Goal: Check status: Check status

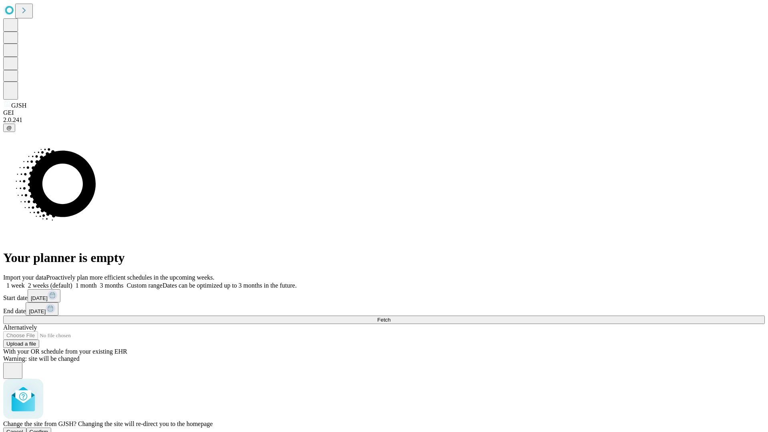
click at [48, 429] on span "Confirm" at bounding box center [39, 432] width 19 height 6
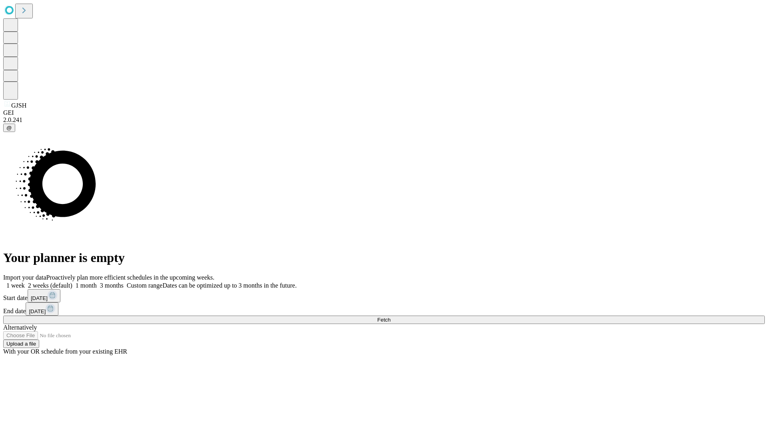
click at [97, 282] on label "1 month" at bounding box center [84, 285] width 24 height 7
click at [390, 317] on span "Fetch" at bounding box center [383, 320] width 13 height 6
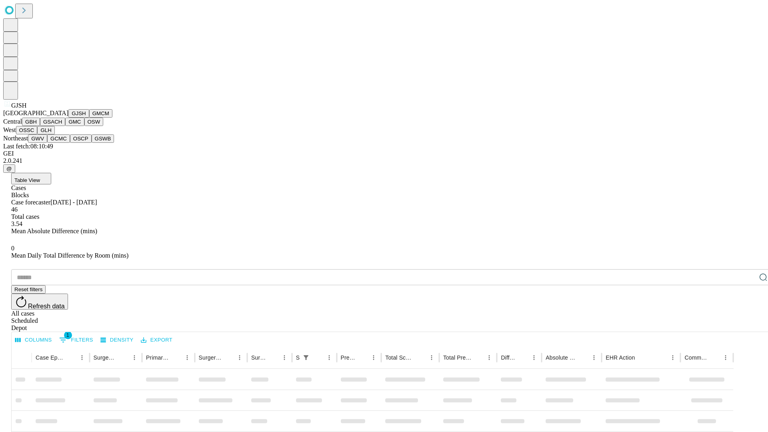
click at [89, 118] on button "GMCM" at bounding box center [100, 113] width 23 height 8
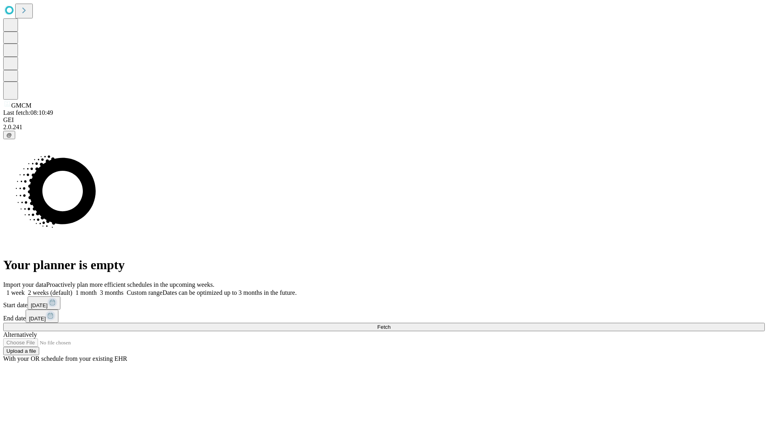
click at [390, 324] on span "Fetch" at bounding box center [383, 327] width 13 height 6
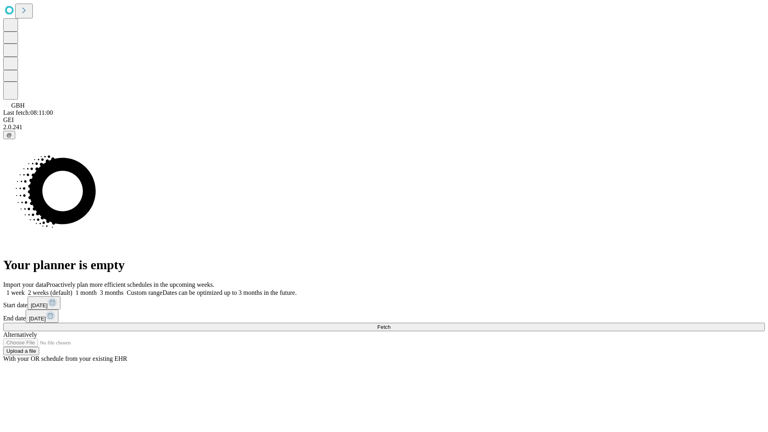
click at [97, 289] on label "1 month" at bounding box center [84, 292] width 24 height 7
click at [390, 324] on span "Fetch" at bounding box center [383, 327] width 13 height 6
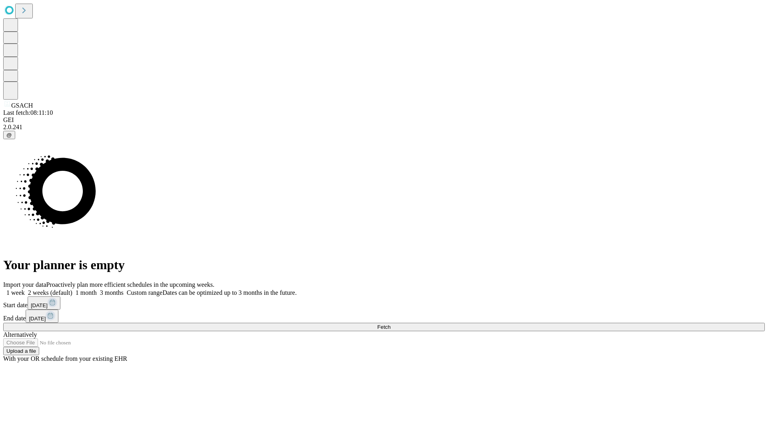
click at [97, 289] on label "1 month" at bounding box center [84, 292] width 24 height 7
click at [390, 324] on span "Fetch" at bounding box center [383, 327] width 13 height 6
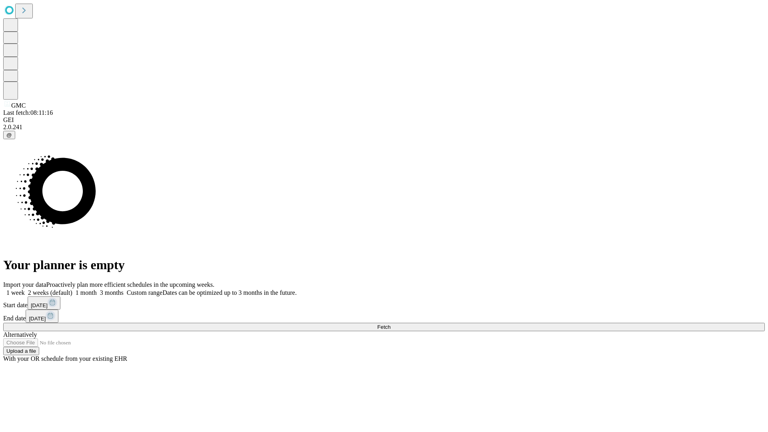
click at [97, 289] on label "1 month" at bounding box center [84, 292] width 24 height 7
click at [390, 324] on span "Fetch" at bounding box center [383, 327] width 13 height 6
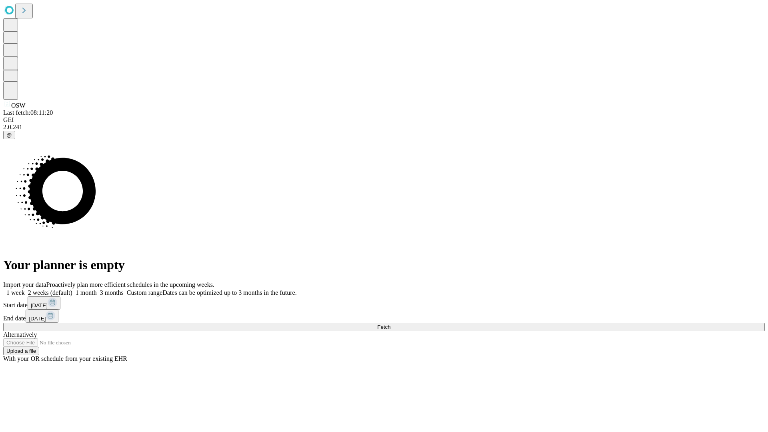
click at [390, 324] on span "Fetch" at bounding box center [383, 327] width 13 height 6
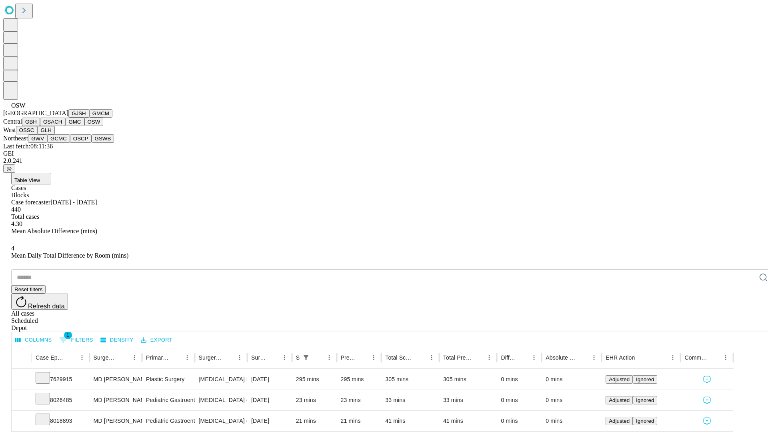
click at [38, 134] on button "OSSC" at bounding box center [27, 130] width 22 height 8
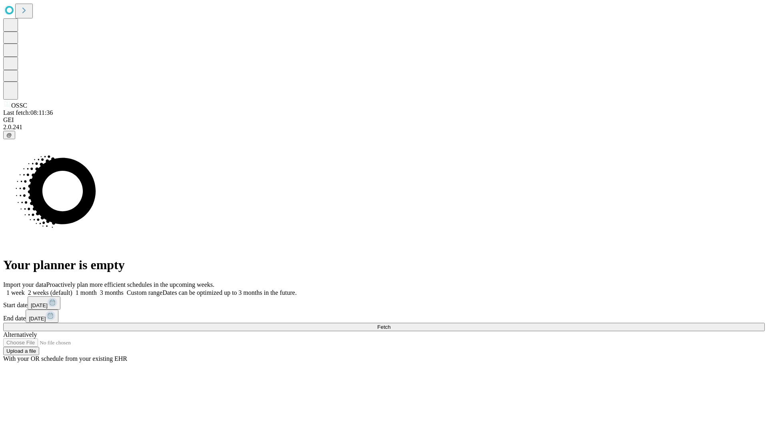
click at [97, 289] on label "1 month" at bounding box center [84, 292] width 24 height 7
click at [390, 324] on span "Fetch" at bounding box center [383, 327] width 13 height 6
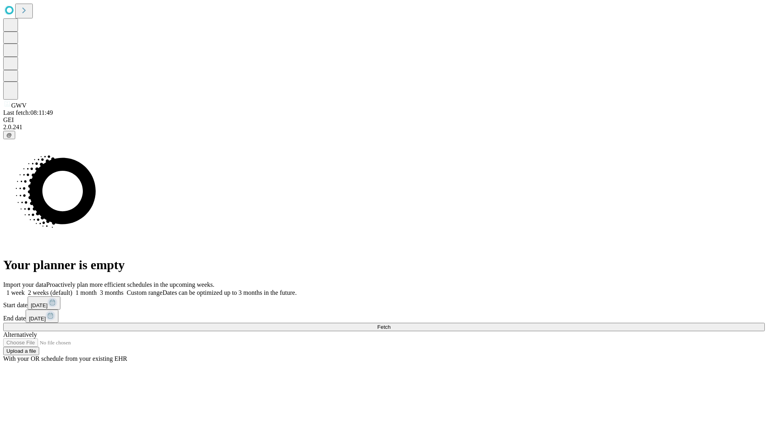
click at [97, 289] on label "1 month" at bounding box center [84, 292] width 24 height 7
click at [390, 324] on span "Fetch" at bounding box center [383, 327] width 13 height 6
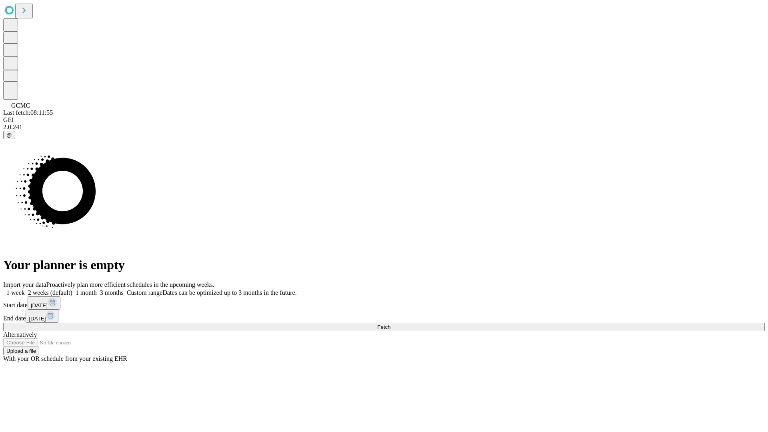
click at [97, 289] on label "1 month" at bounding box center [84, 292] width 24 height 7
click at [390, 324] on span "Fetch" at bounding box center [383, 327] width 13 height 6
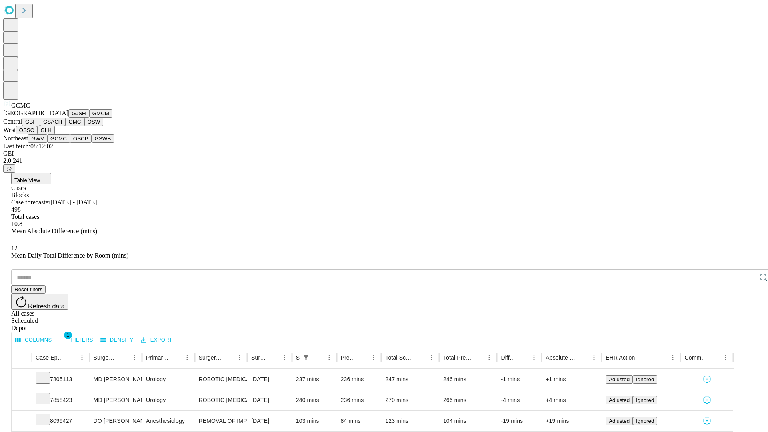
click at [70, 143] on button "OSCP" at bounding box center [81, 138] width 22 height 8
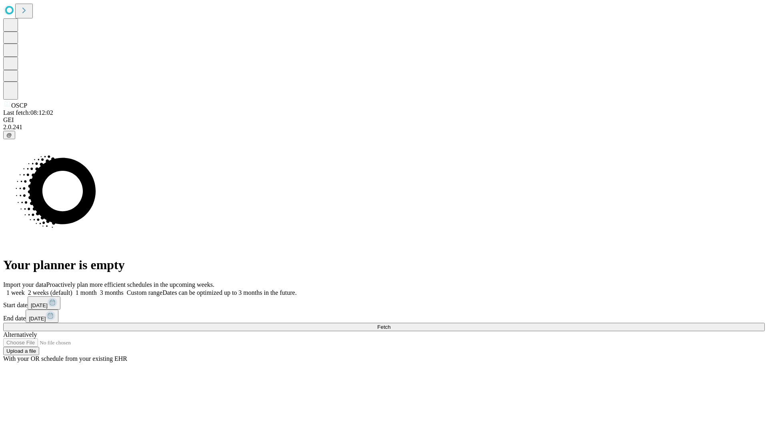
click at [97, 289] on label "1 month" at bounding box center [84, 292] width 24 height 7
click at [390, 324] on span "Fetch" at bounding box center [383, 327] width 13 height 6
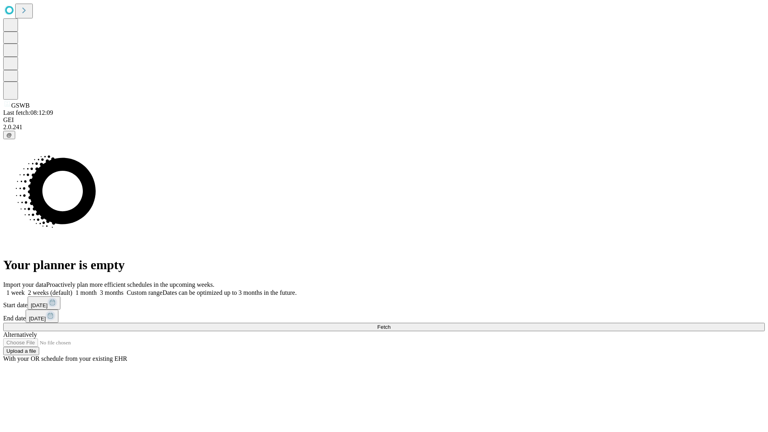
click at [390, 324] on span "Fetch" at bounding box center [383, 327] width 13 height 6
